Goal: Check status: Check status

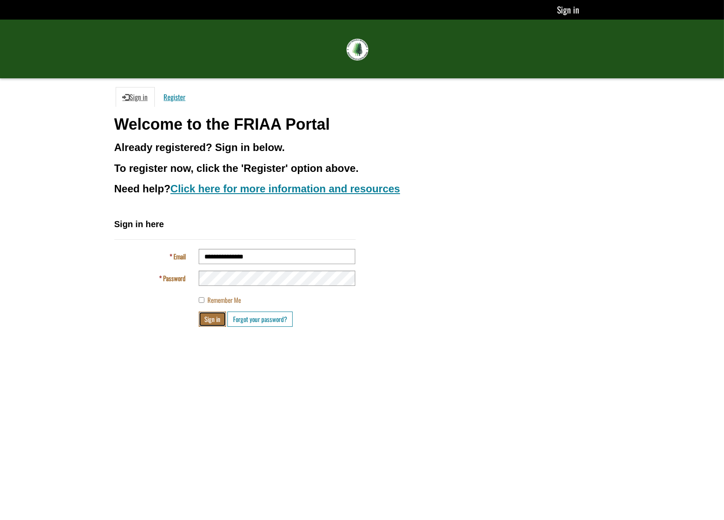
click at [218, 321] on button "Sign in" at bounding box center [212, 318] width 27 height 15
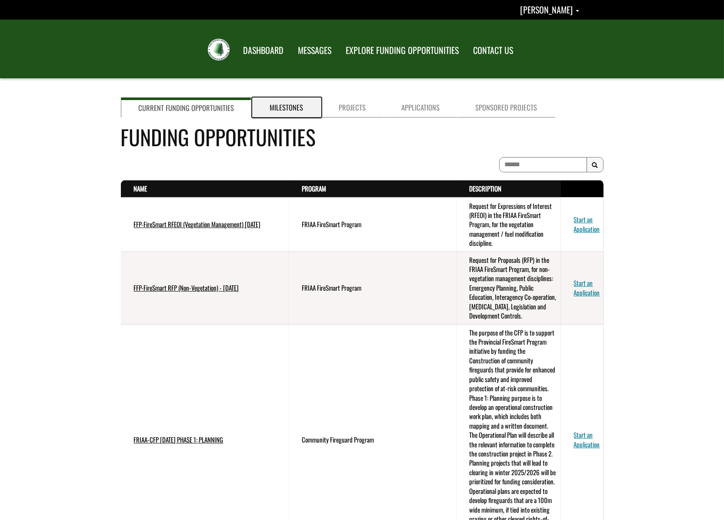
click at [279, 104] on link "Milestones" at bounding box center [286, 107] width 69 height 20
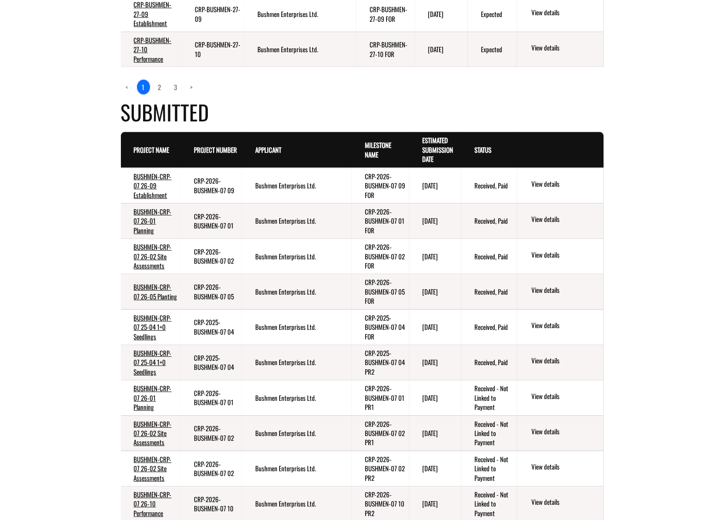
scroll to position [566, 0]
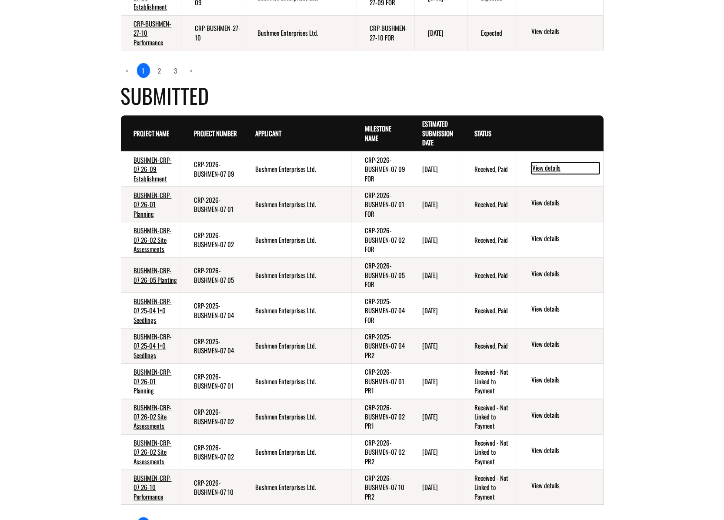
click at [556, 168] on link "View details" at bounding box center [566, 167] width 68 height 11
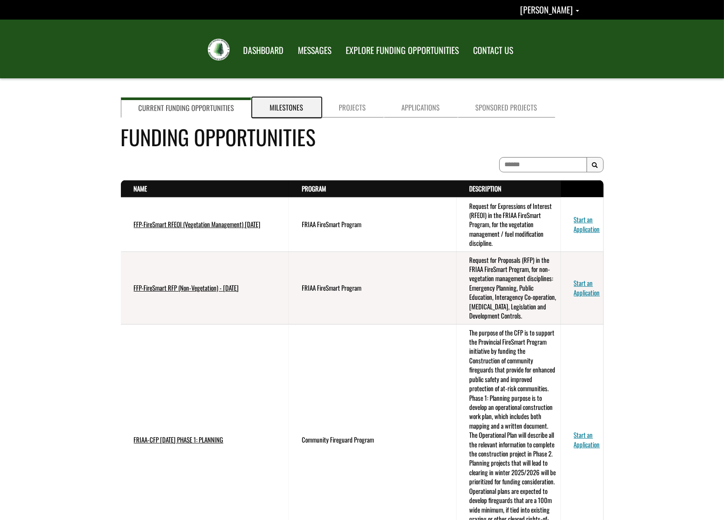
click at [291, 106] on link "Milestones" at bounding box center [286, 107] width 69 height 20
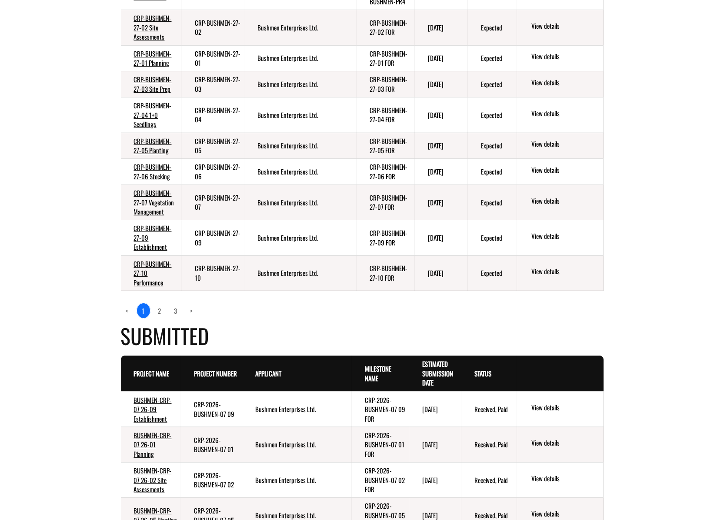
scroll to position [392, 0]
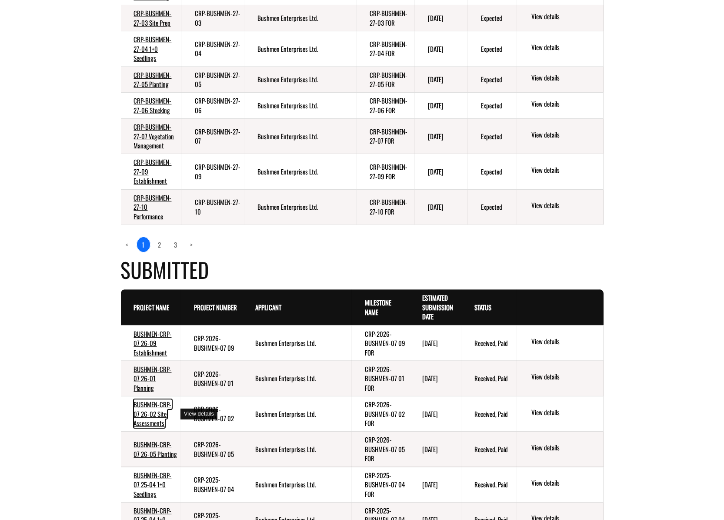
click at [144, 419] on link "BUSHMEN-CRP-07 26-02 Site Assessments" at bounding box center [153, 413] width 38 height 28
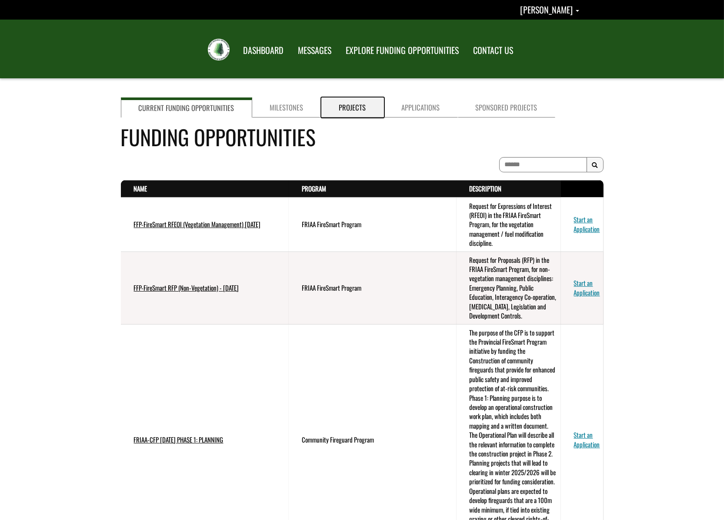
click at [353, 110] on link "Projects" at bounding box center [352, 107] width 63 height 20
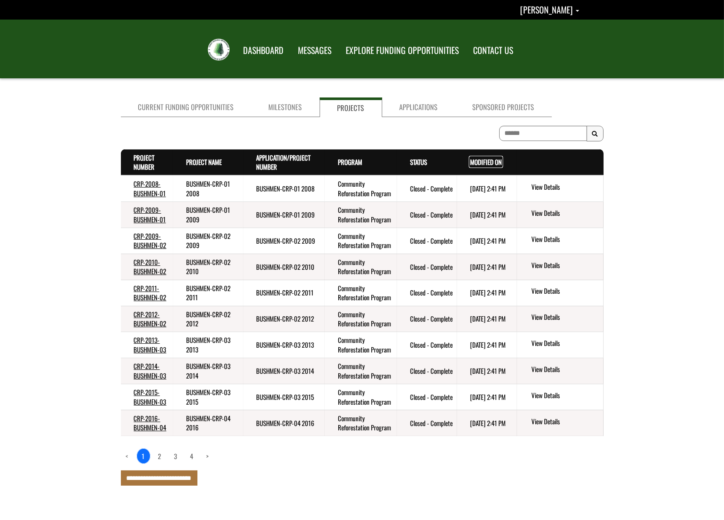
click at [477, 161] on link "Modified On . sort descending" at bounding box center [486, 162] width 32 height 10
click at [477, 163] on link "Modified On . sort descending" at bounding box center [486, 162] width 32 height 10
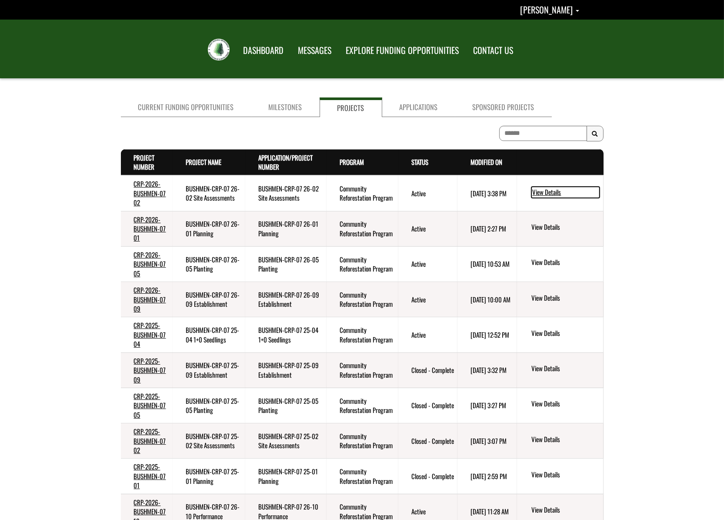
click at [553, 190] on link "View Details" at bounding box center [566, 192] width 68 height 11
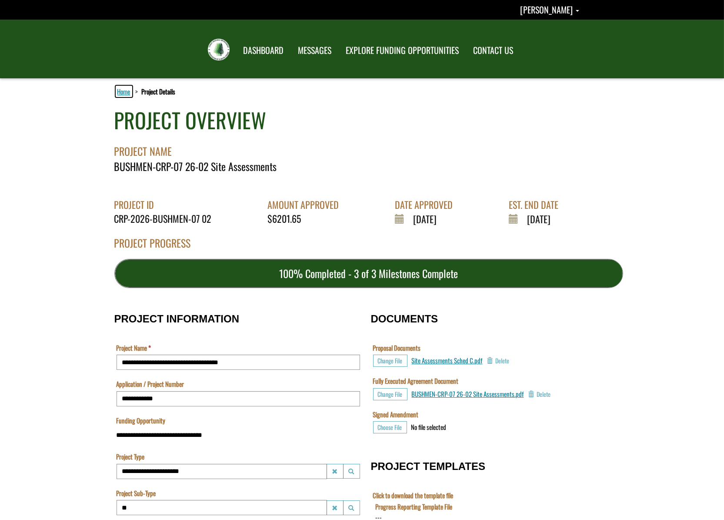
click at [129, 94] on link "Home" at bounding box center [124, 91] width 17 height 11
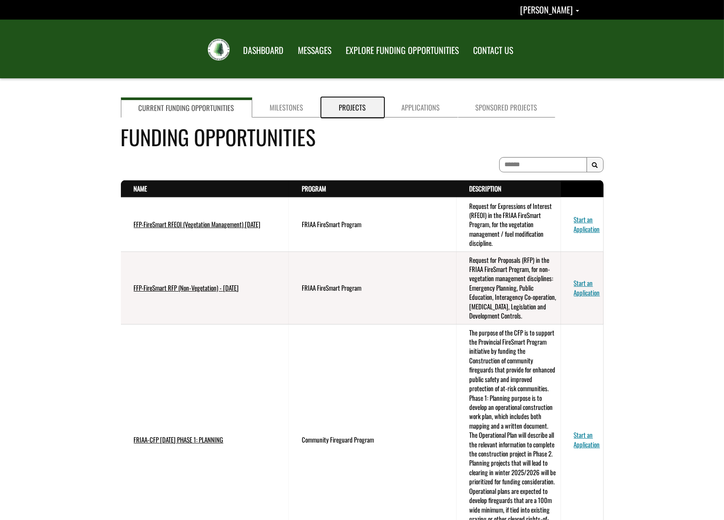
click at [341, 109] on link "Projects" at bounding box center [352, 107] width 63 height 20
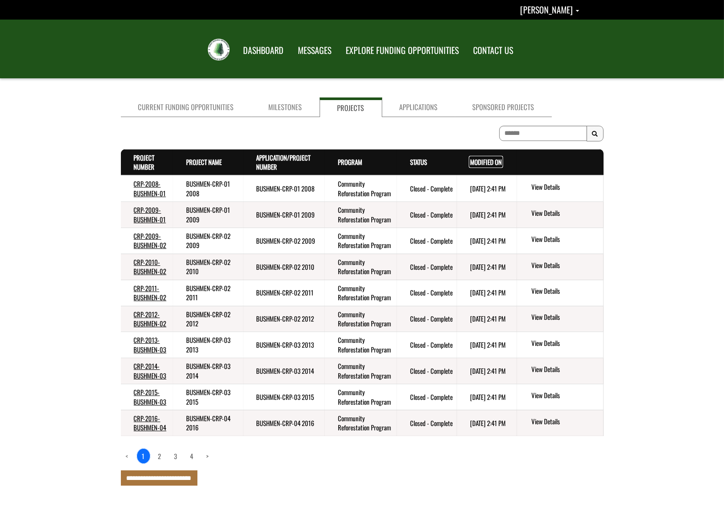
click at [480, 161] on link "Modified On . sort descending" at bounding box center [486, 162] width 32 height 10
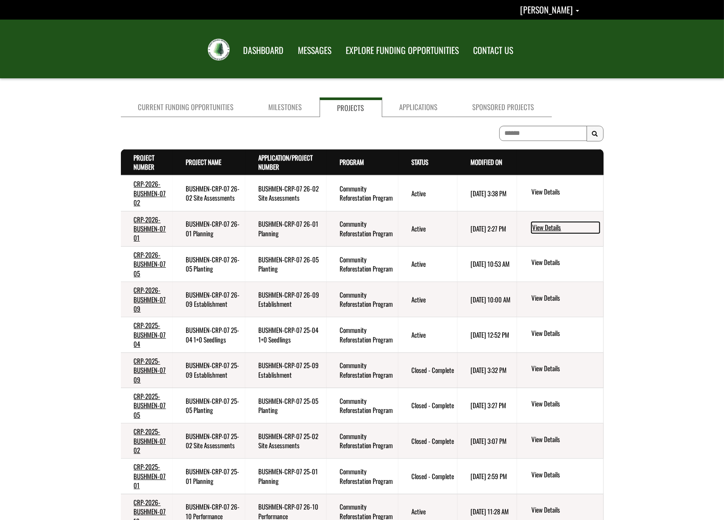
click at [544, 224] on link "View Details" at bounding box center [566, 227] width 68 height 11
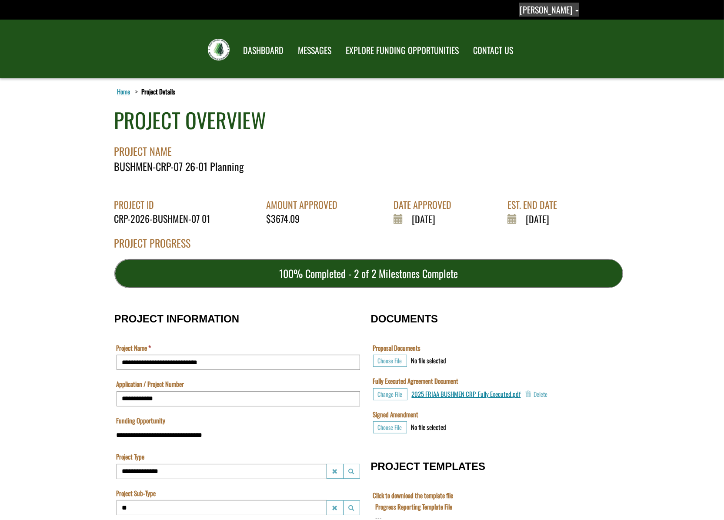
click at [565, 13] on span "[PERSON_NAME]" at bounding box center [546, 9] width 53 height 13
click at [555, 46] on link "Sign out" at bounding box center [544, 46] width 67 height 12
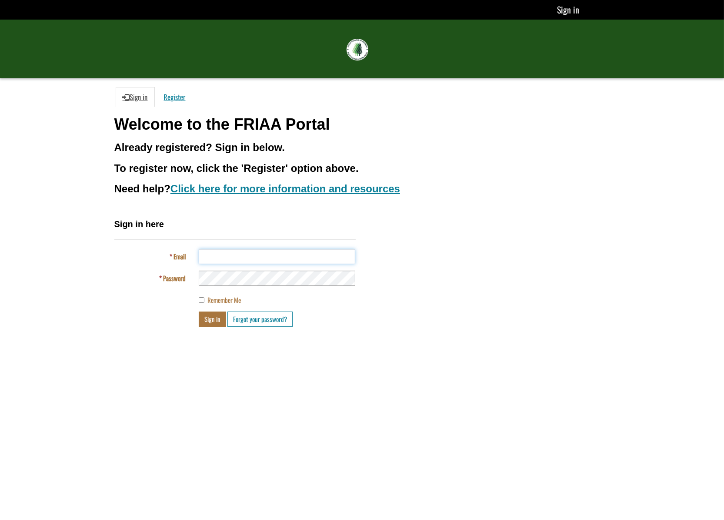
type input "**********"
